Goal: Information Seeking & Learning: Learn about a topic

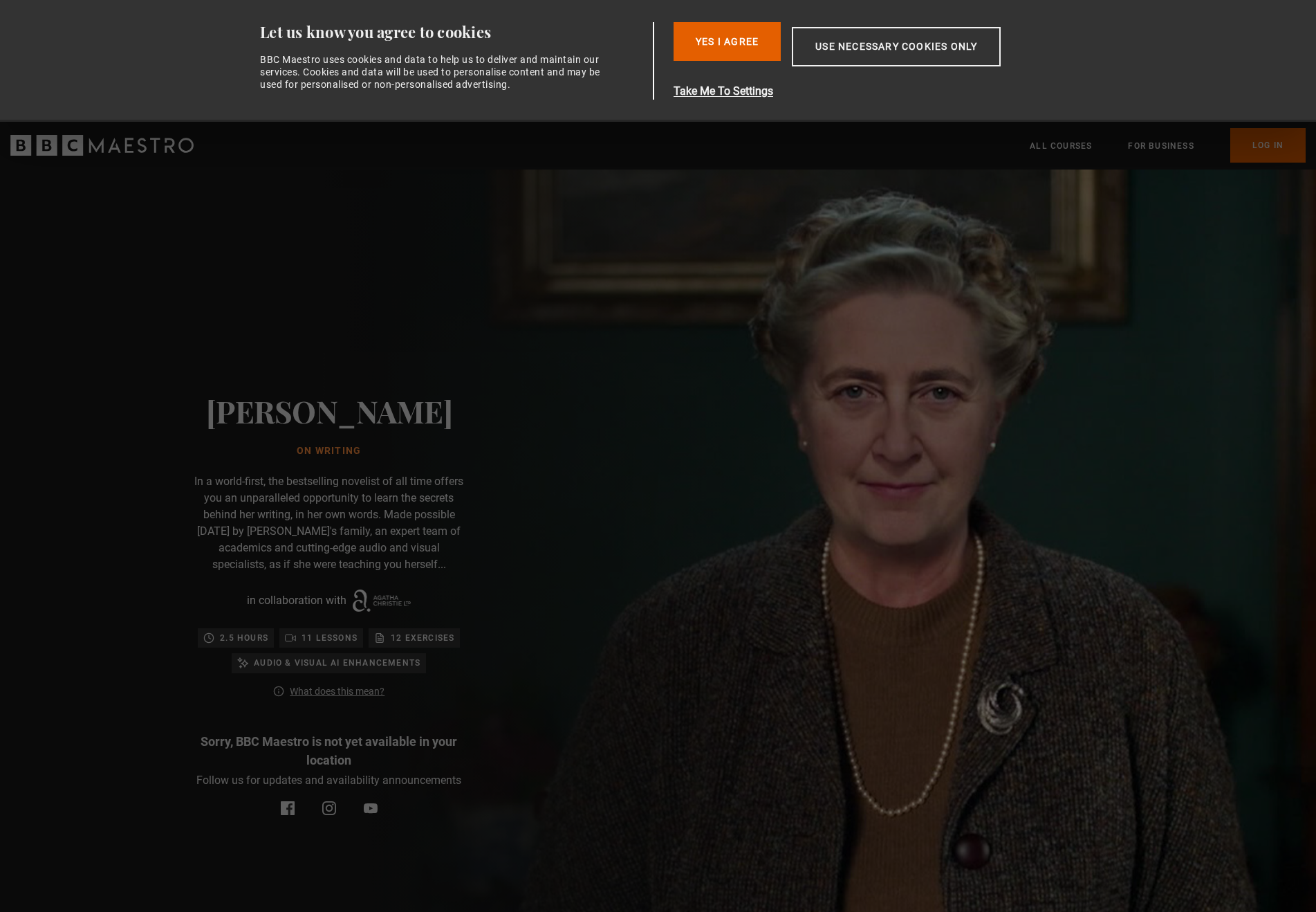
click at [722, 37] on button "Yes I Agree" at bounding box center [727, 42] width 107 height 39
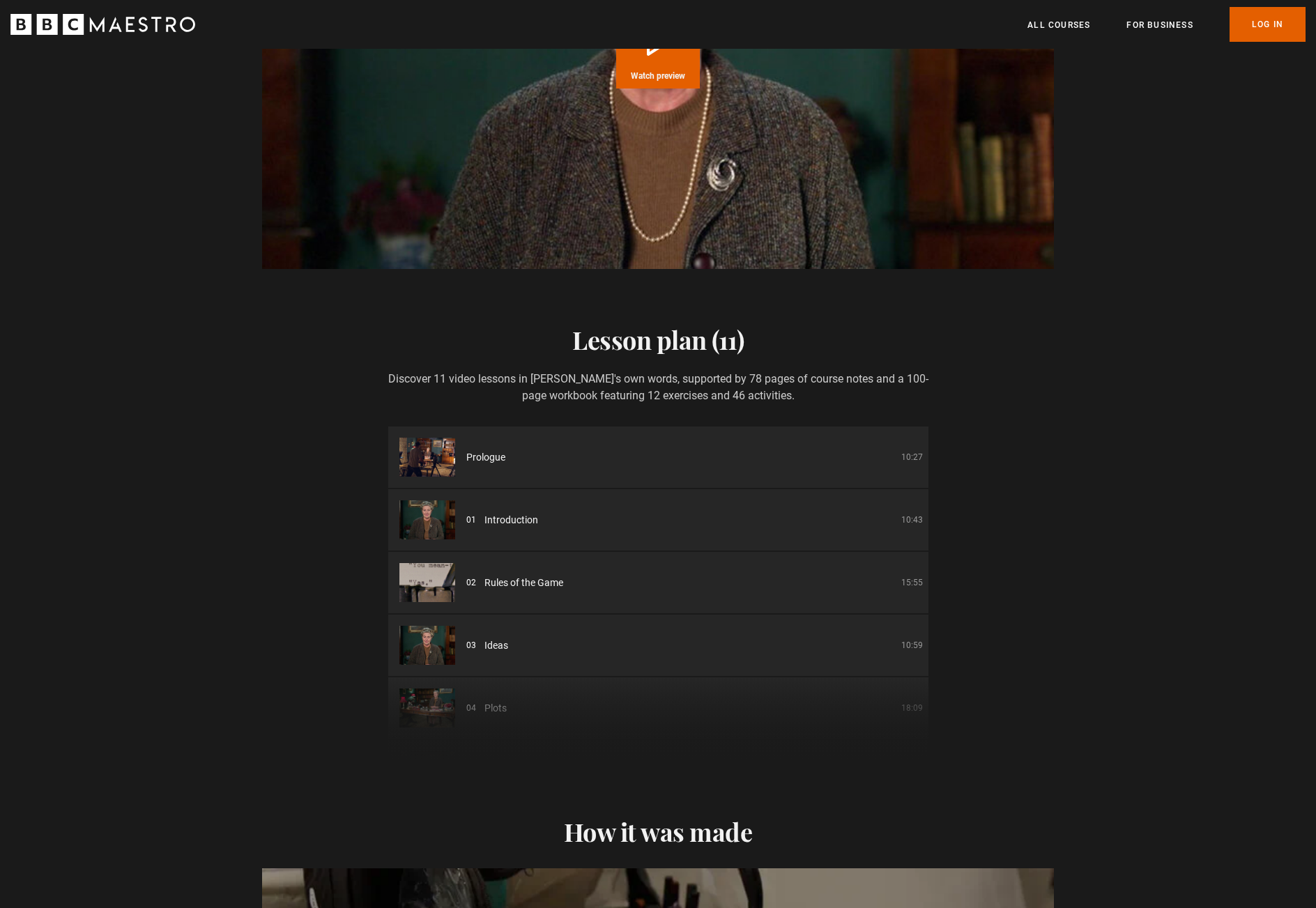
click at [709, 464] on div "Prologue 10:27" at bounding box center [694, 458] width 456 height 15
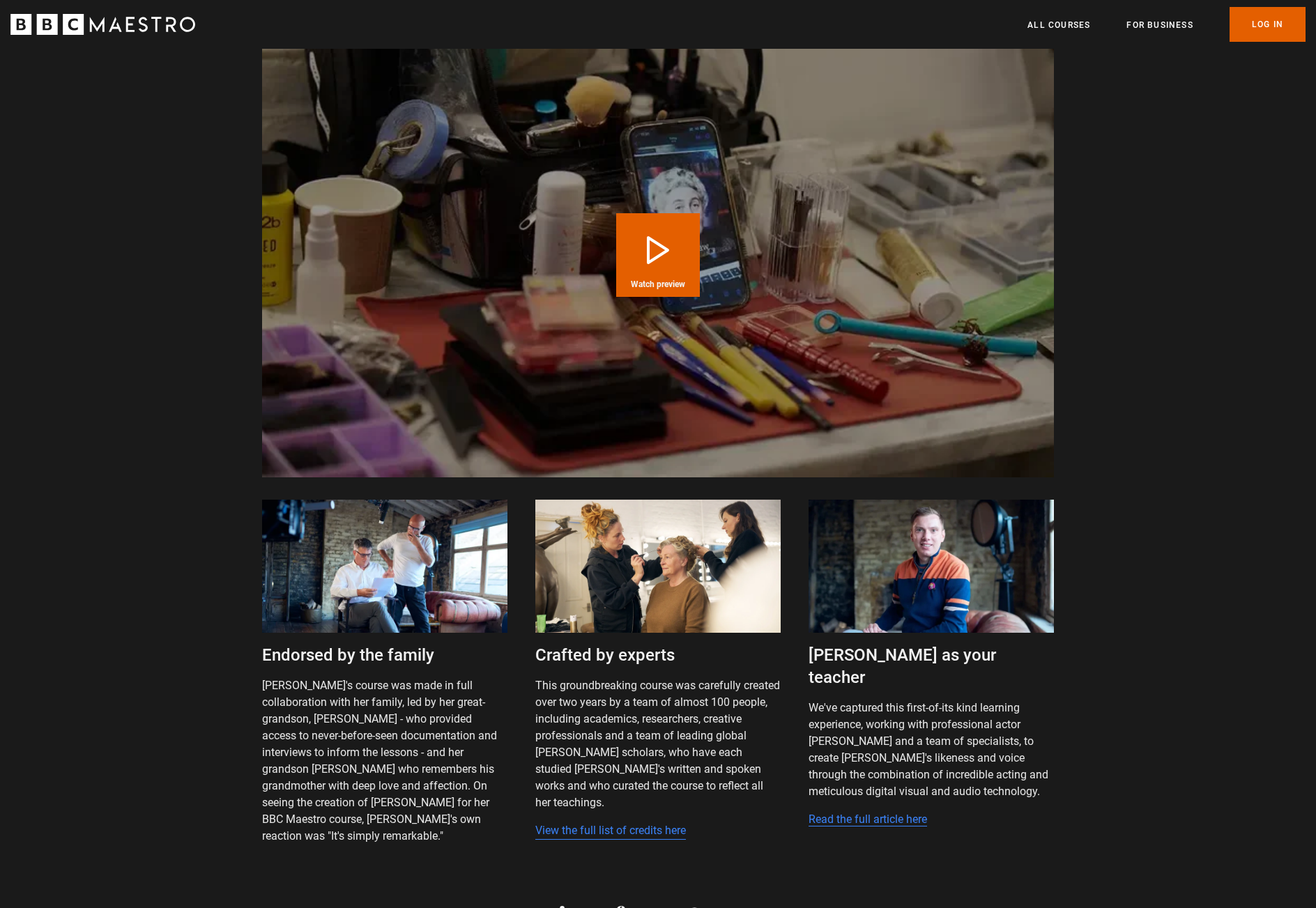
scroll to position [0, 1095]
click at [651, 263] on button "Play Course overview for Writing with [PERSON_NAME] Watch preview" at bounding box center [658, 255] width 84 height 84
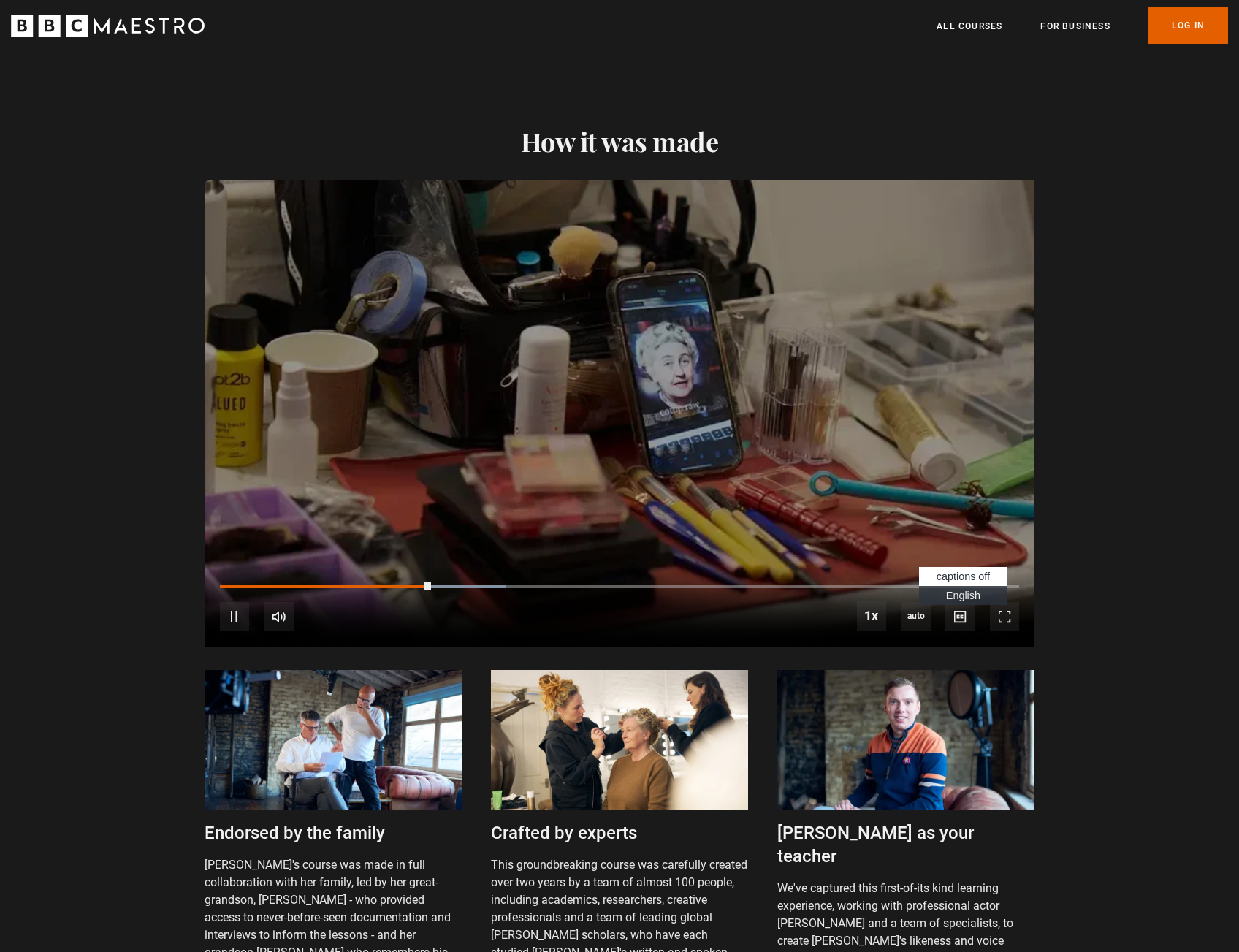
click at [967, 601] on span "English Captions" at bounding box center [963, 595] width 34 height 12
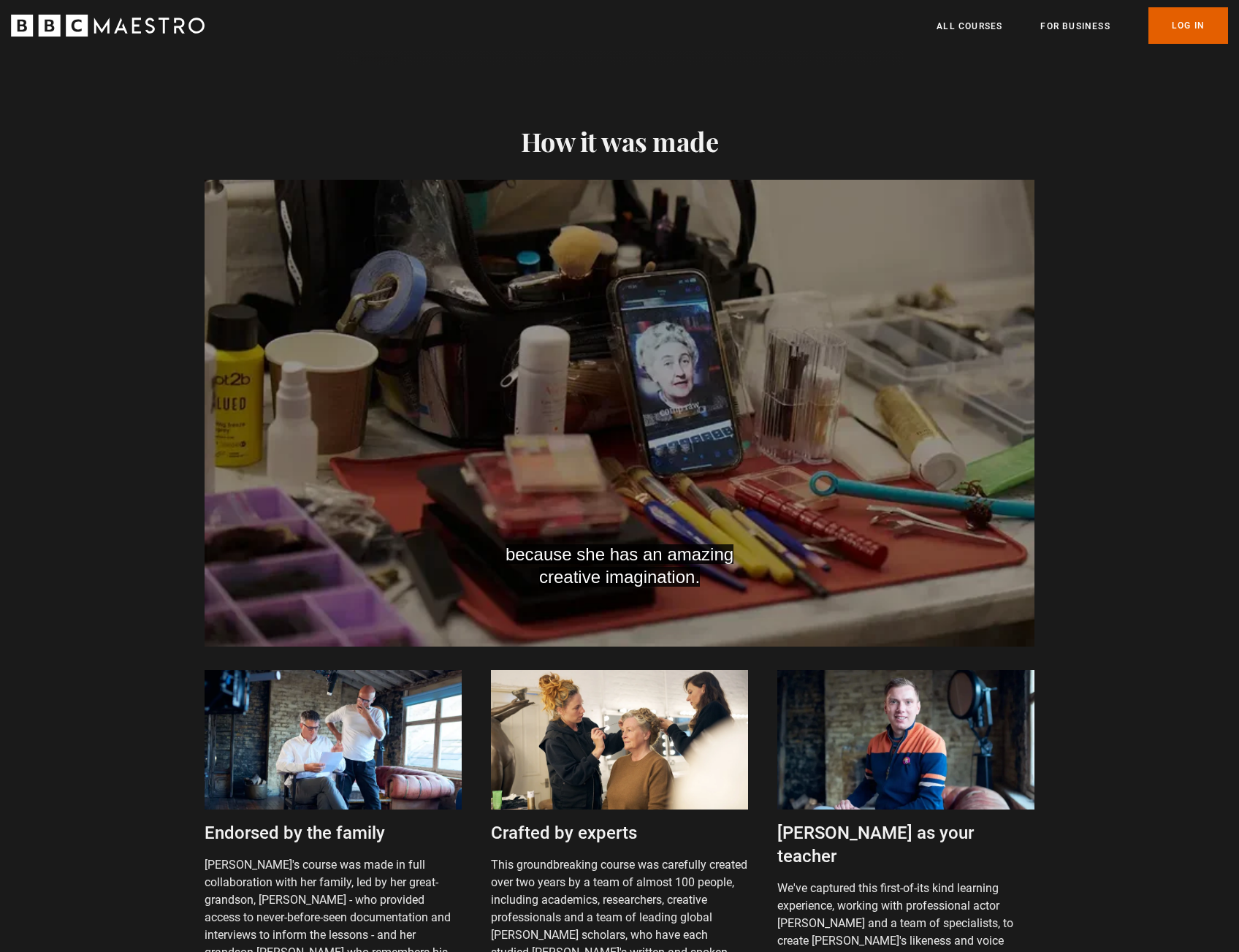
scroll to position [0, 382]
click at [464, 426] on video "Video Player" at bounding box center [620, 413] width 830 height 467
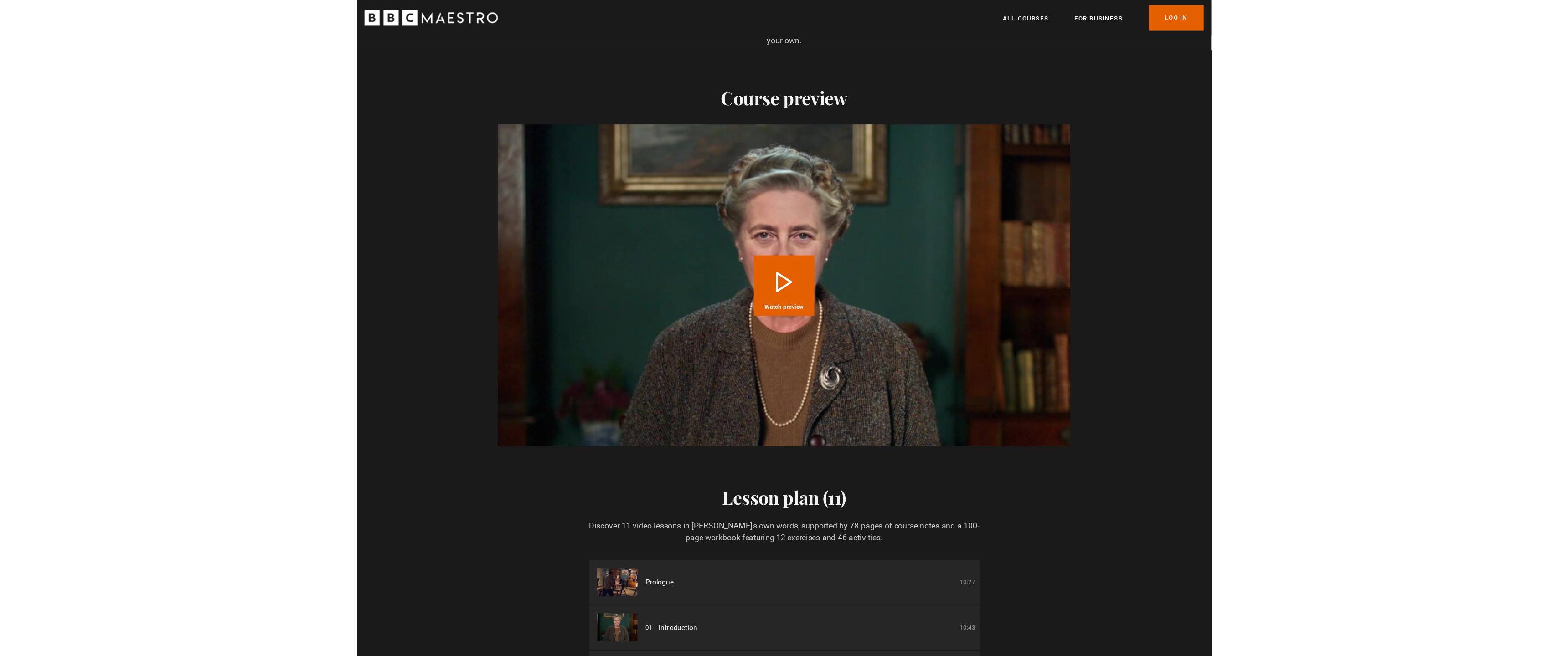
scroll to position [0, 359]
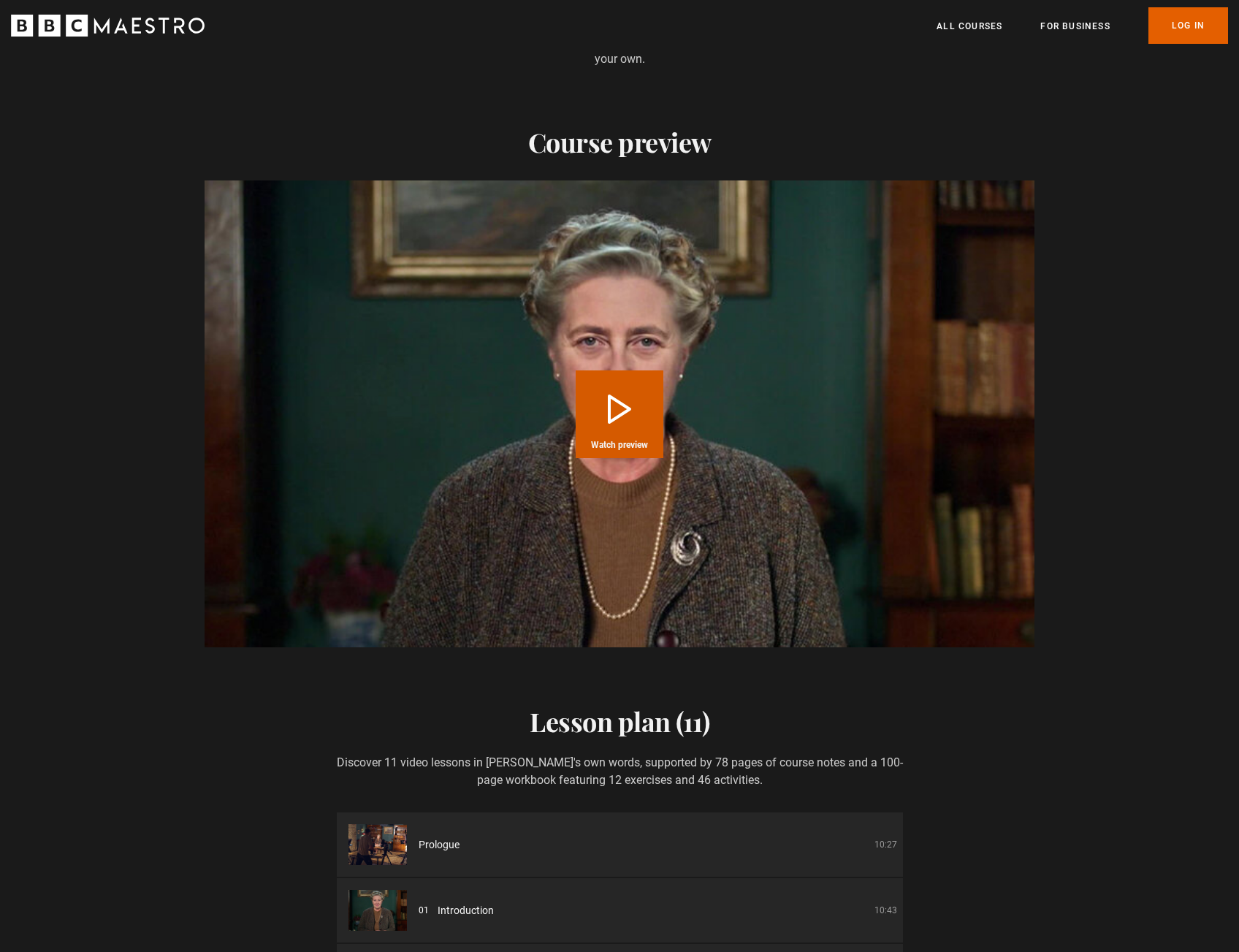
click at [625, 420] on button "Play Course overview for Writing with [PERSON_NAME] Watch preview" at bounding box center [620, 415] width 88 height 88
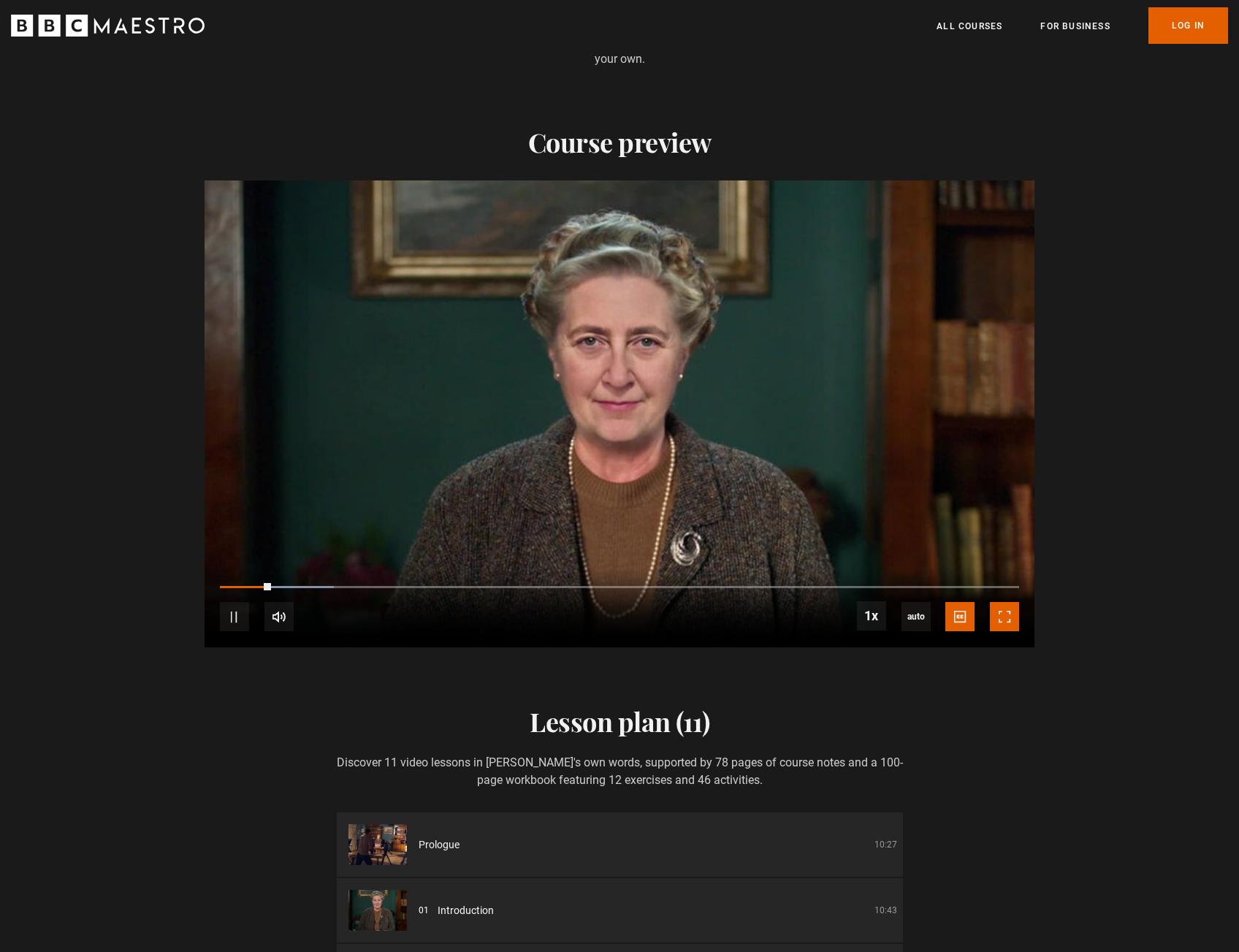
drag, startPoint x: 1007, startPoint y: 629, endPoint x: 1010, endPoint y: 717, distance: 88.1
click at [1007, 629] on span "Video Player" at bounding box center [1005, 616] width 29 height 29
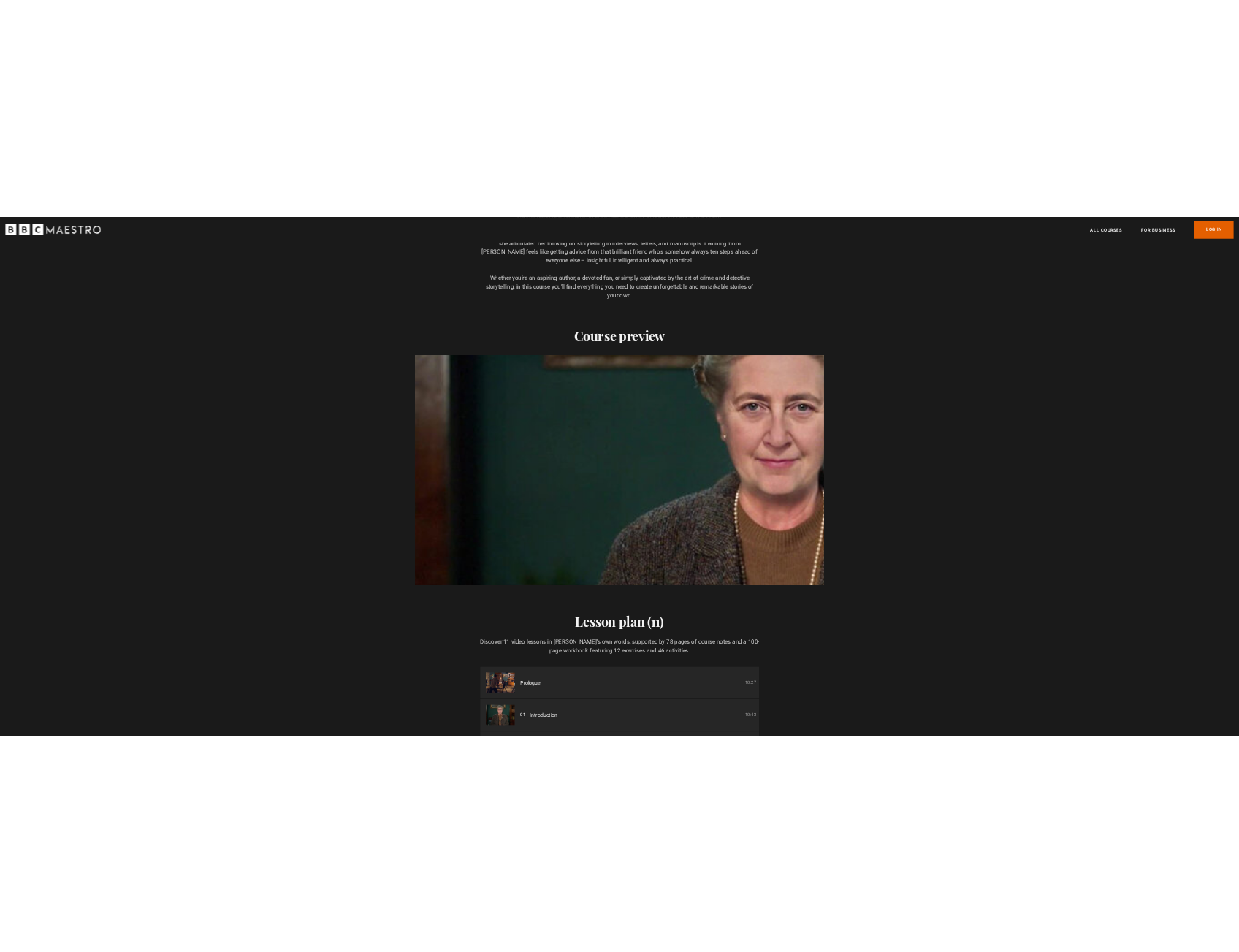
scroll to position [0, 2680]
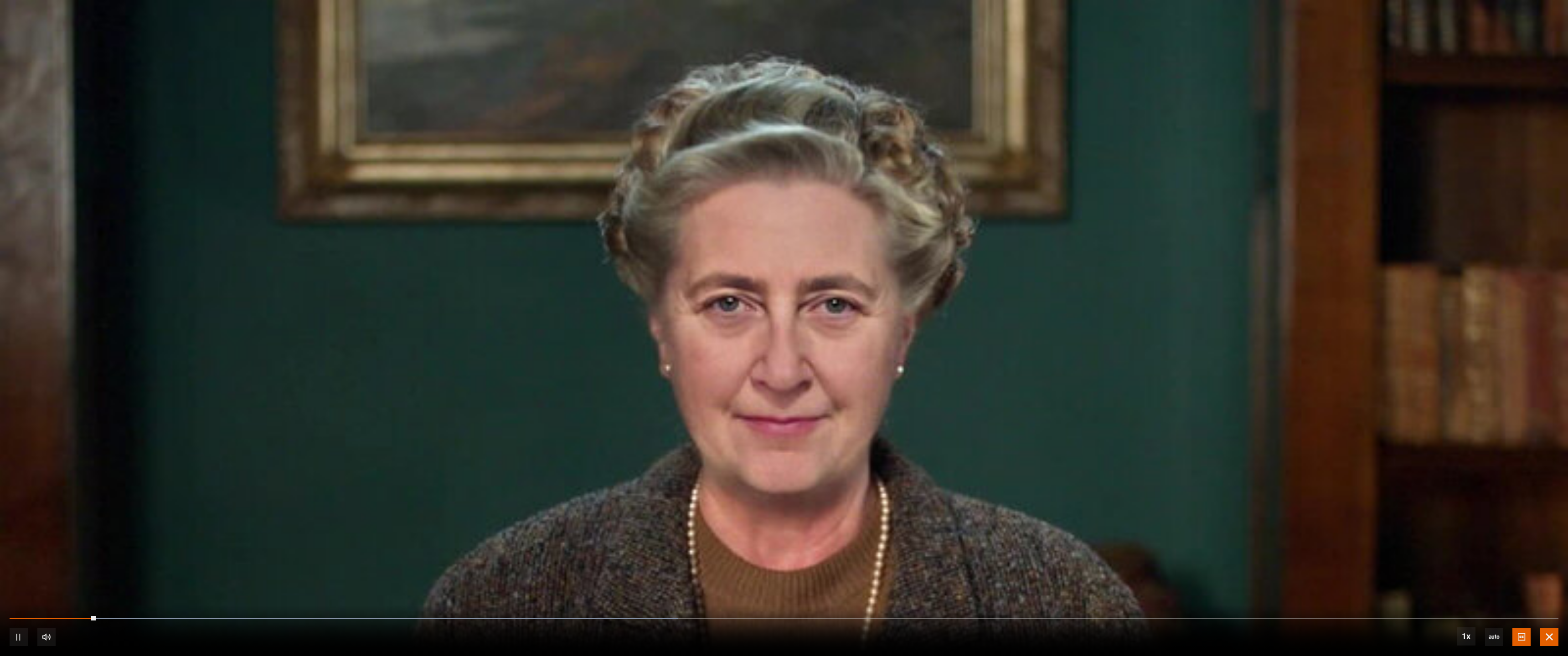
click at [867, 600] on span "Video Player" at bounding box center [1549, 637] width 18 height 18
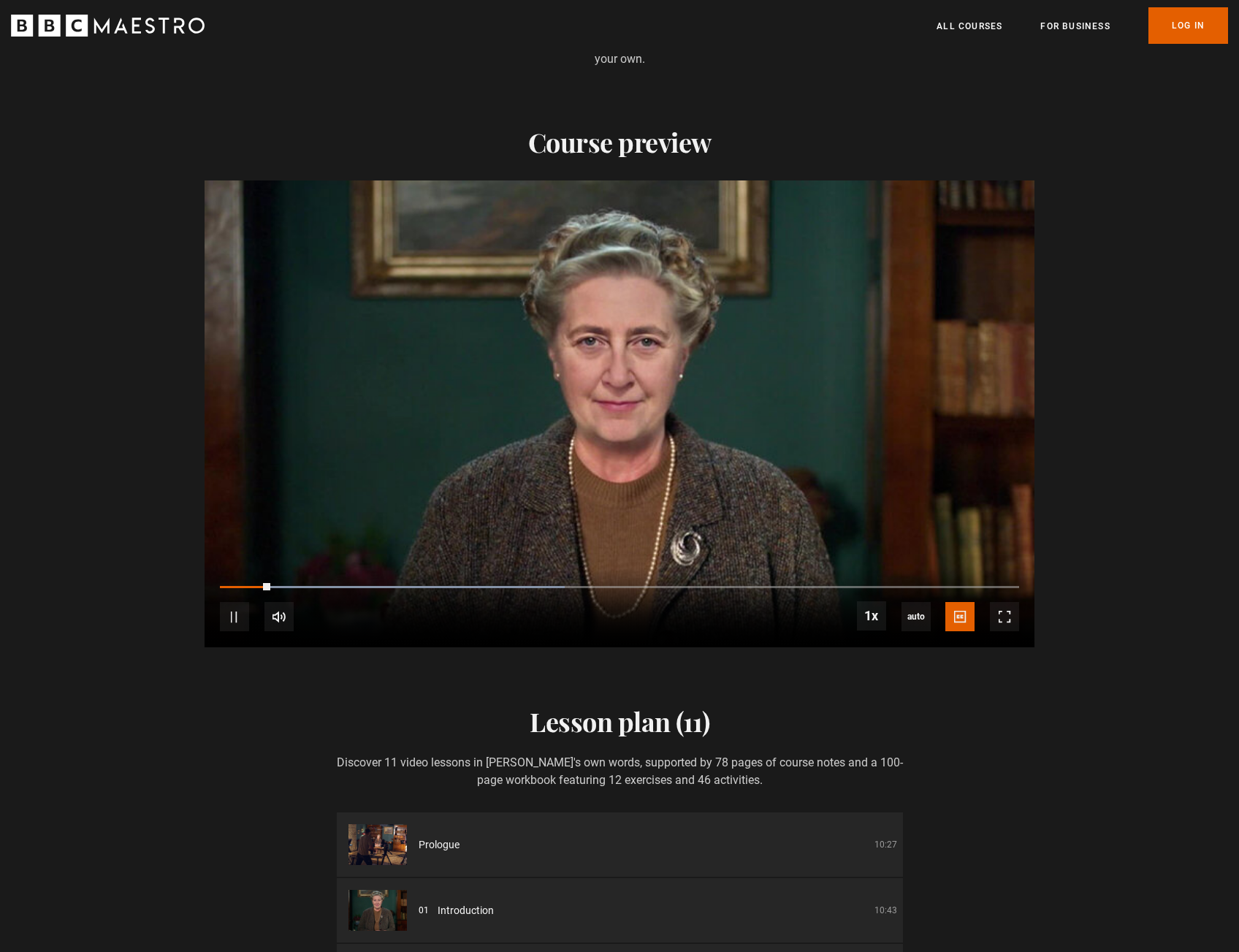
click at [749, 438] on video "Video Player" at bounding box center [620, 414] width 830 height 467
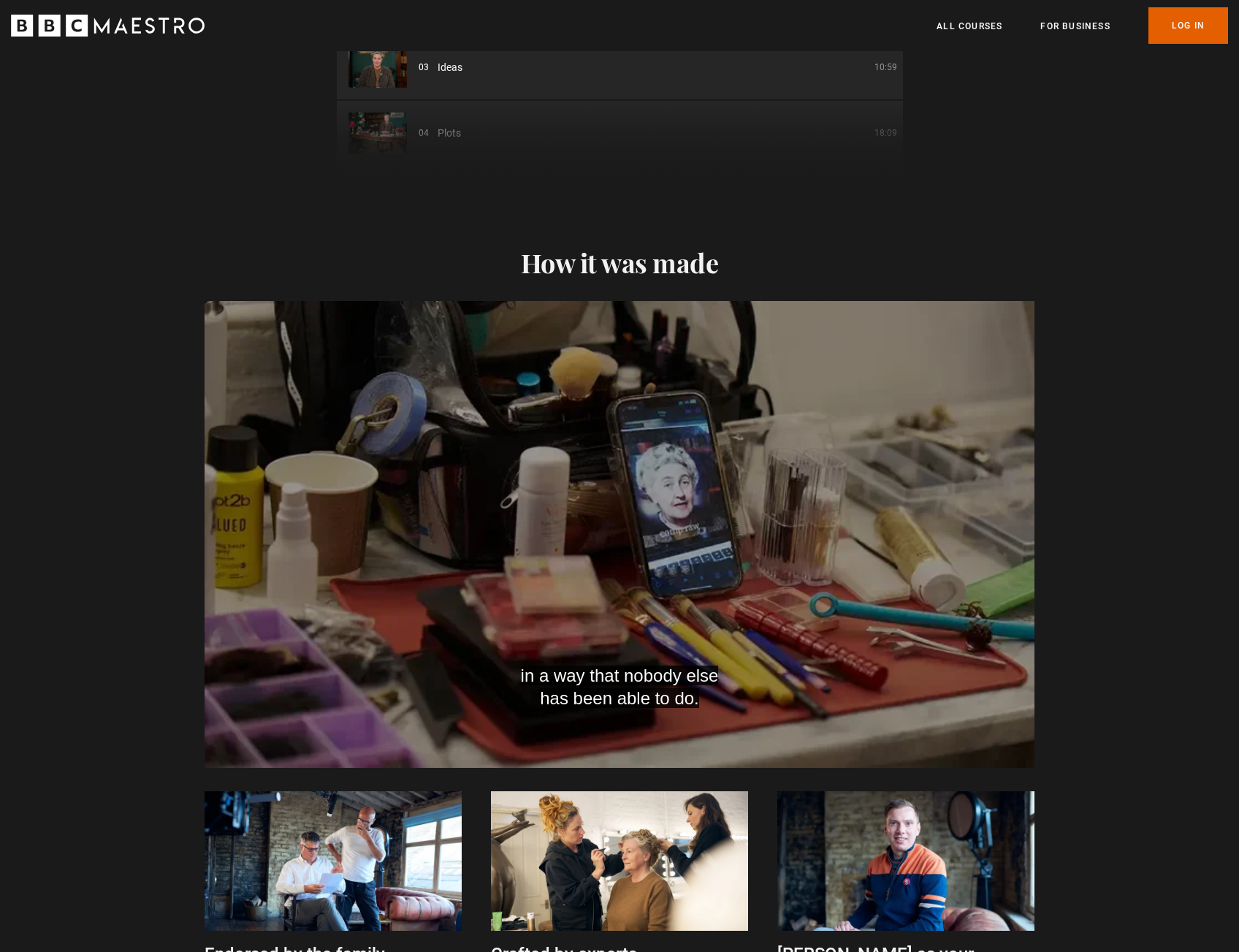
scroll to position [2630, 0]
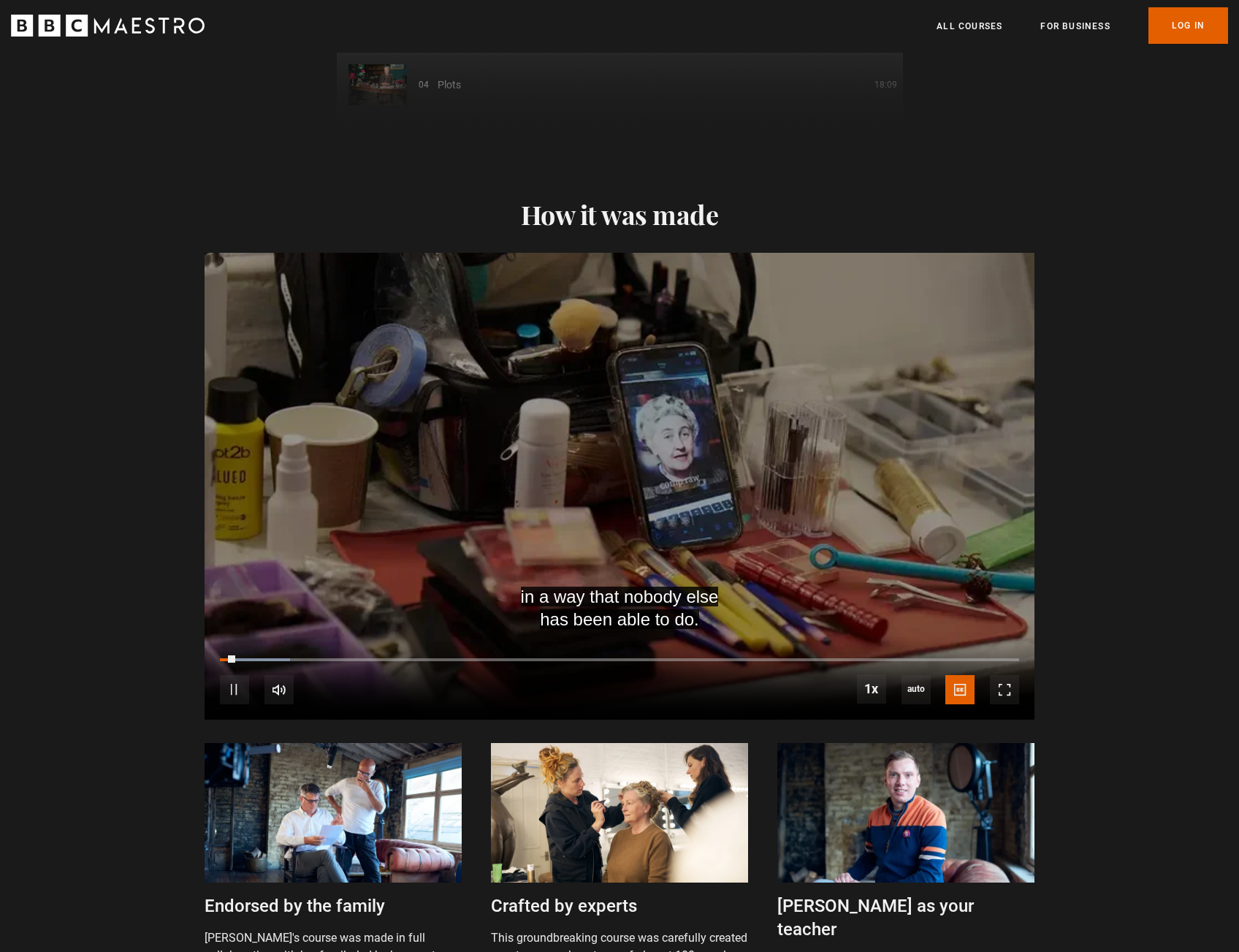
click at [581, 490] on video "Video Player" at bounding box center [620, 486] width 830 height 467
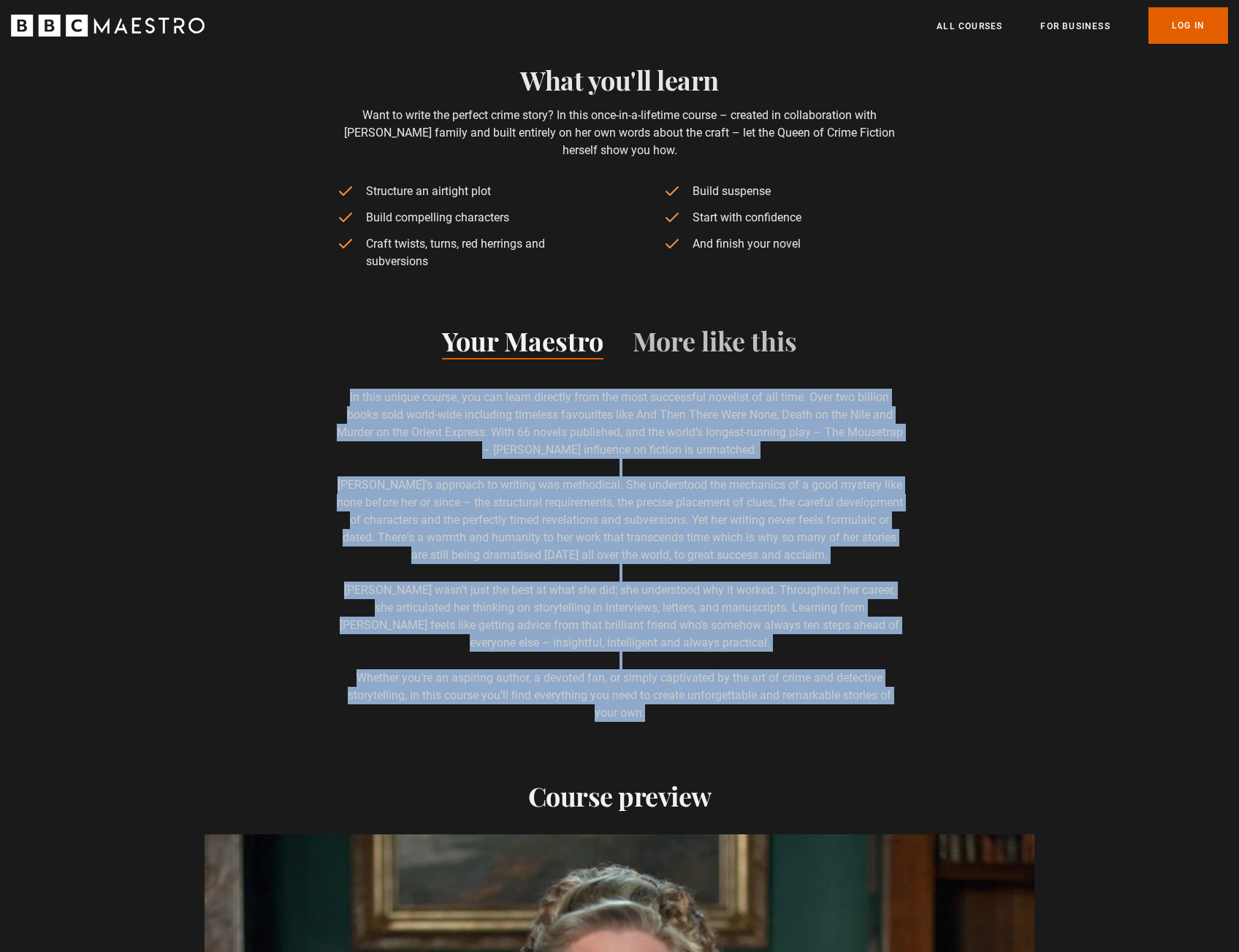
scroll to position [0, 1532]
drag, startPoint x: 344, startPoint y: 629, endPoint x: 672, endPoint y: 729, distance: 342.9
click at [672, 722] on p "In this unique course, you can learn directly from the most successful novelist…" at bounding box center [620, 554] width 566 height 333
copy p "Lo ipsu dolors ametco, adi eli seddo eiusmodt inci utl etdo magnaaliqu enimadmi…"
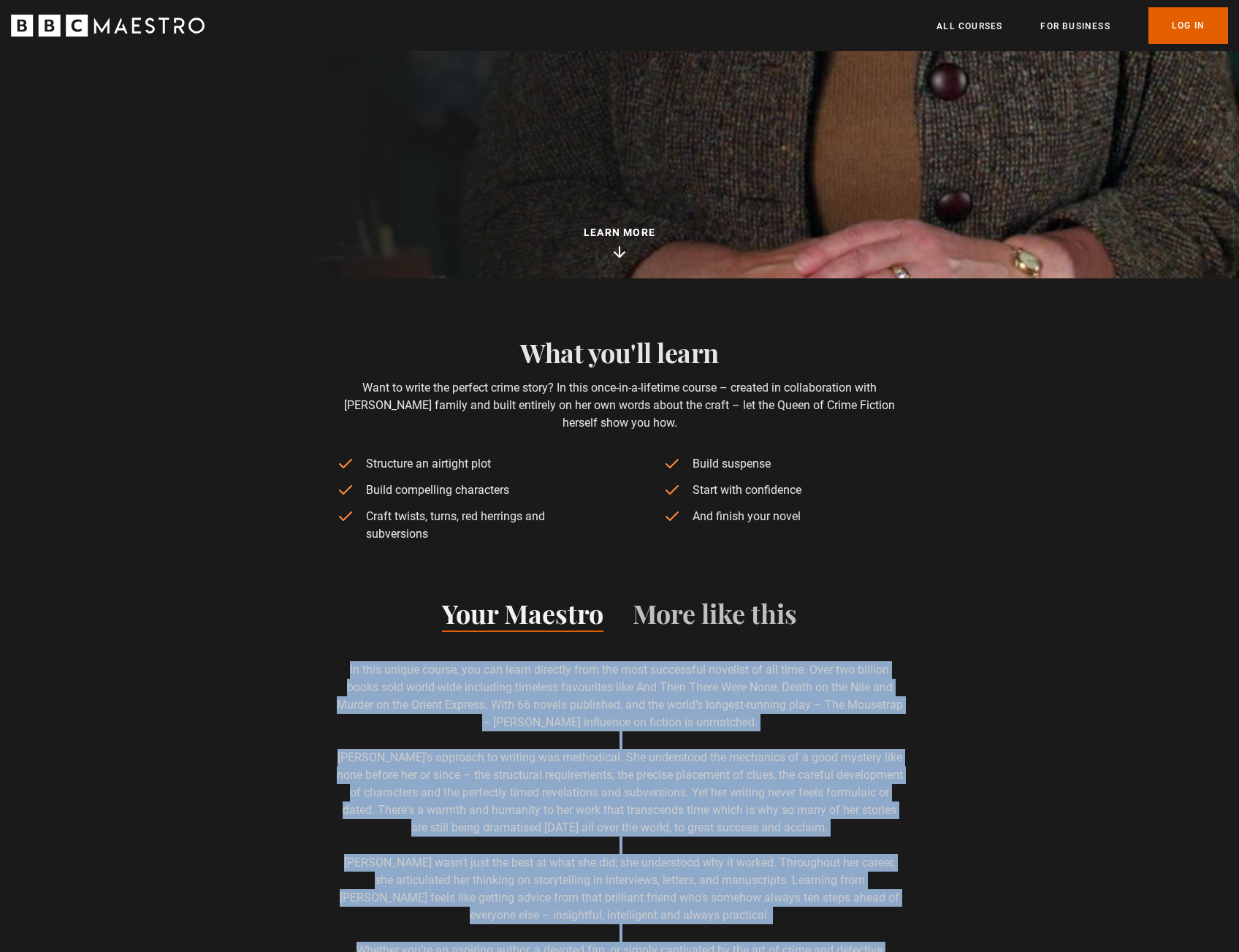
scroll to position [661, 0]
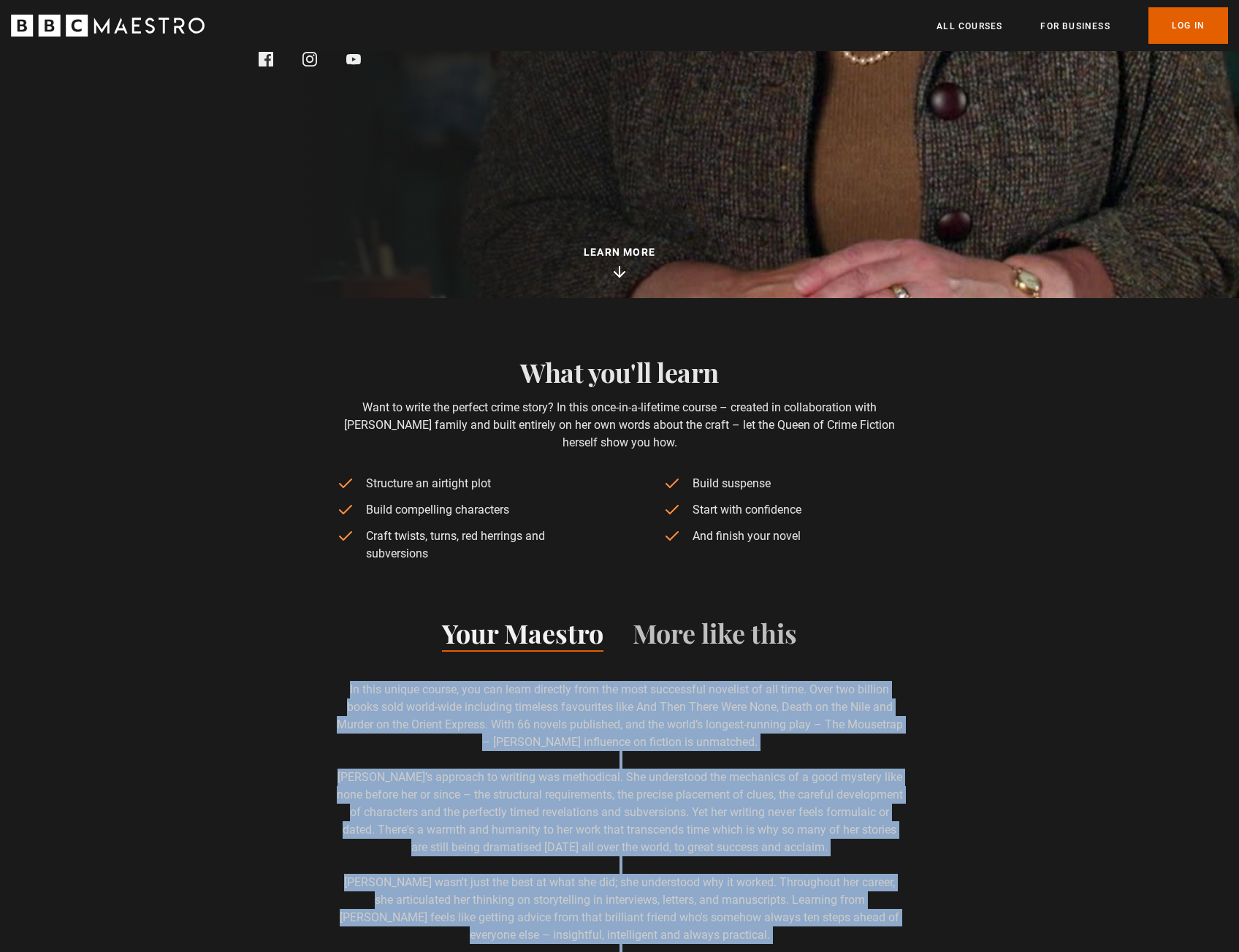
click at [697, 638] on button "More like this" at bounding box center [714, 636] width 164 height 30
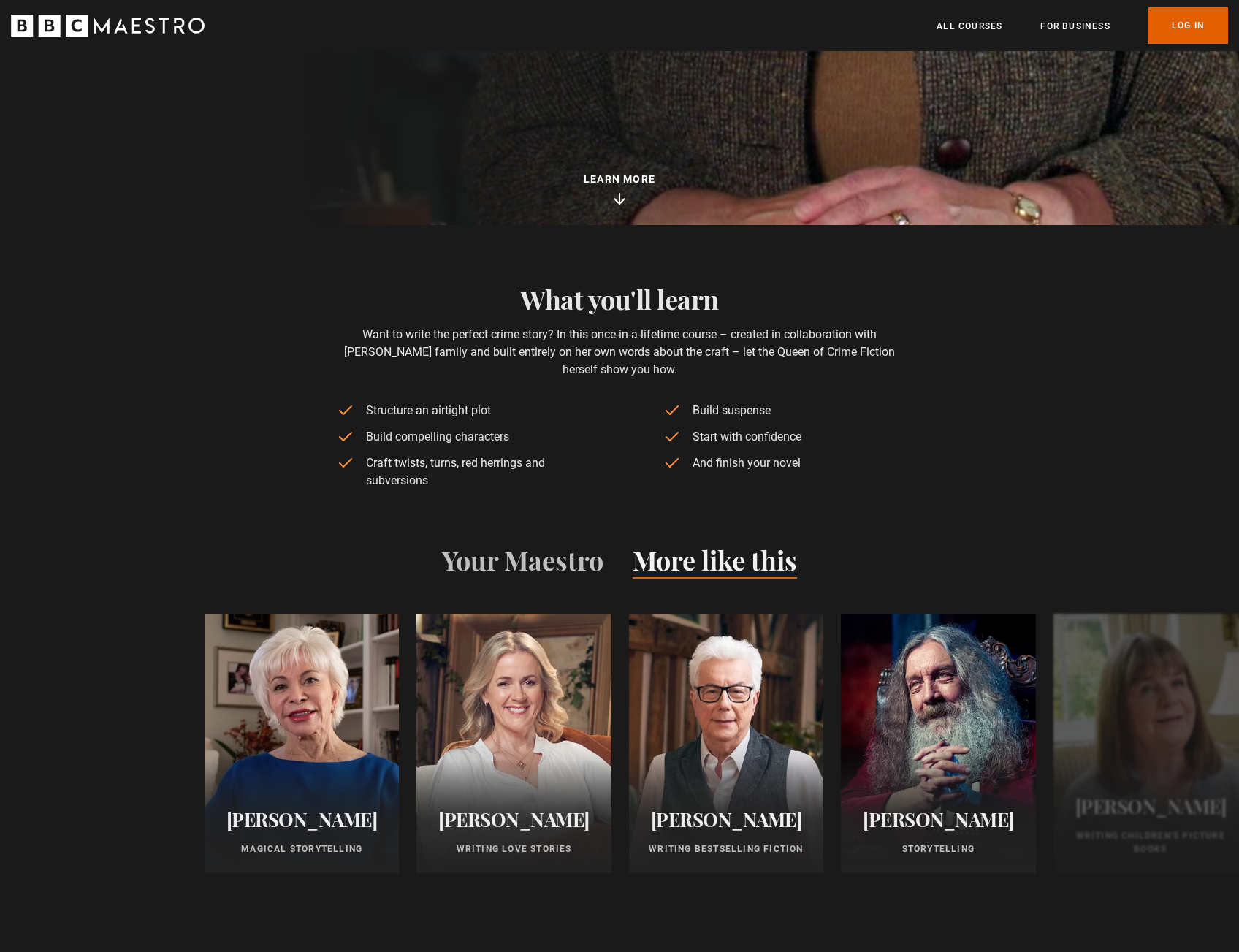
scroll to position [0, 1914]
